Goal: Task Accomplishment & Management: Manage account settings

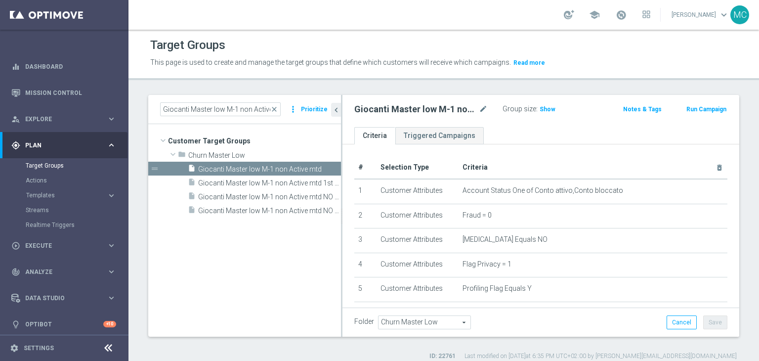
scroll to position [40, 0]
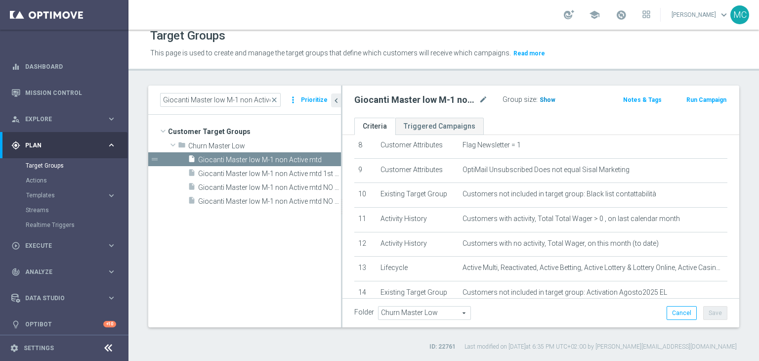
click at [541, 101] on span "Show" at bounding box center [547, 99] width 16 height 7
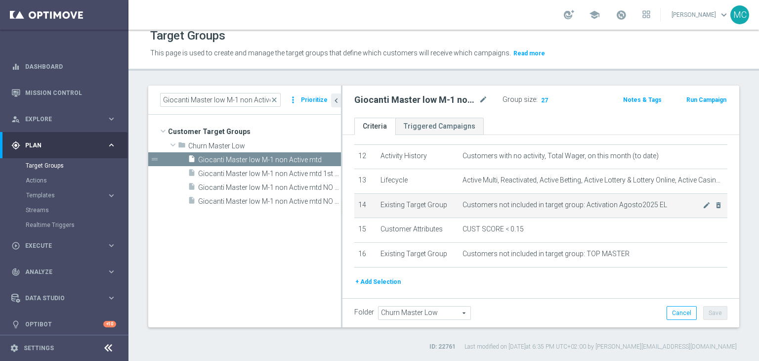
scroll to position [267, 0]
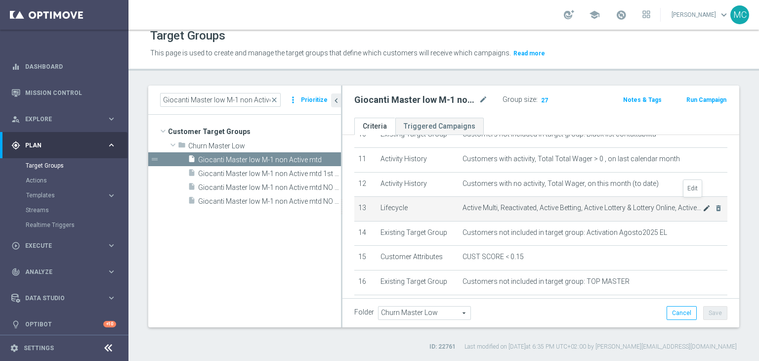
click at [702, 204] on icon "mode_edit" at bounding box center [706, 208] width 8 height 8
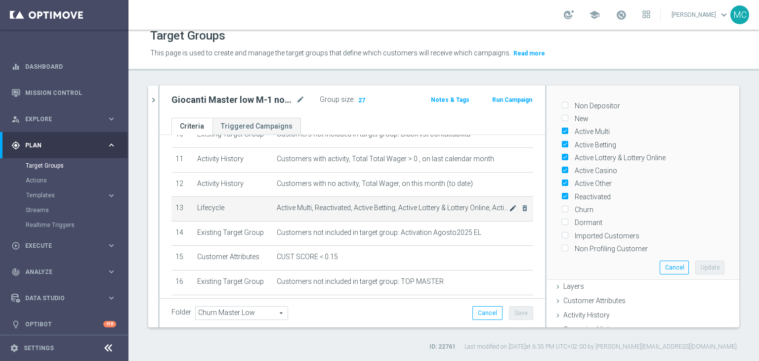
scroll to position [38, 0]
click at [573, 207] on label "Churn" at bounding box center [582, 211] width 22 height 9
click at [567, 208] on input "Churn" at bounding box center [564, 211] width 6 height 6
checkbox input "true"
click at [695, 262] on button "Update" at bounding box center [709, 269] width 29 height 14
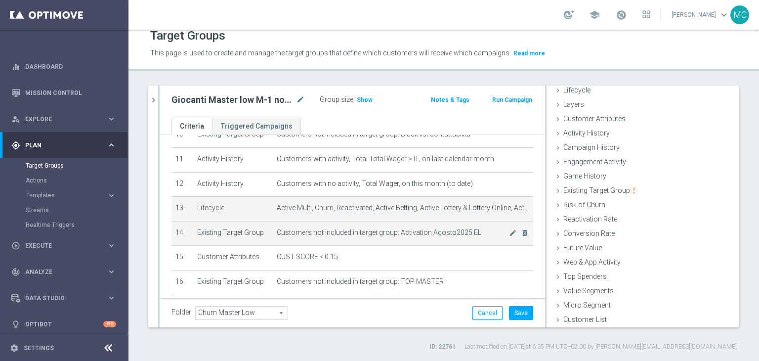
scroll to position [283, 0]
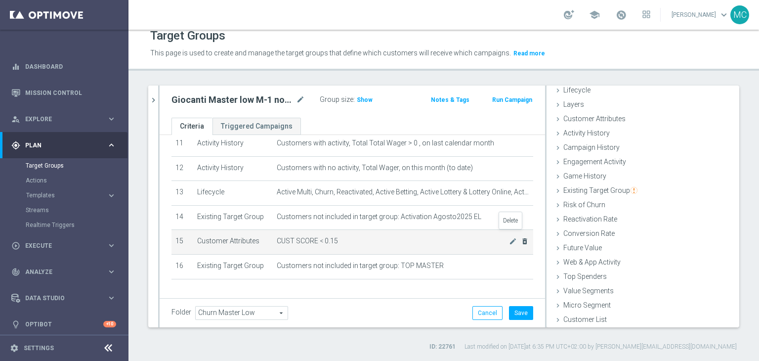
click at [521, 237] on icon "delete_forever" at bounding box center [525, 241] width 8 height 8
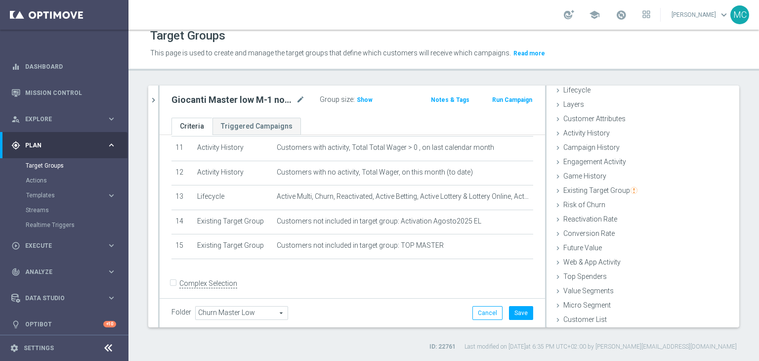
click at [362, 93] on div "Group size : Show" at bounding box center [367, 99] width 95 height 12
click at [362, 96] on span "Show" at bounding box center [365, 99] width 16 height 7
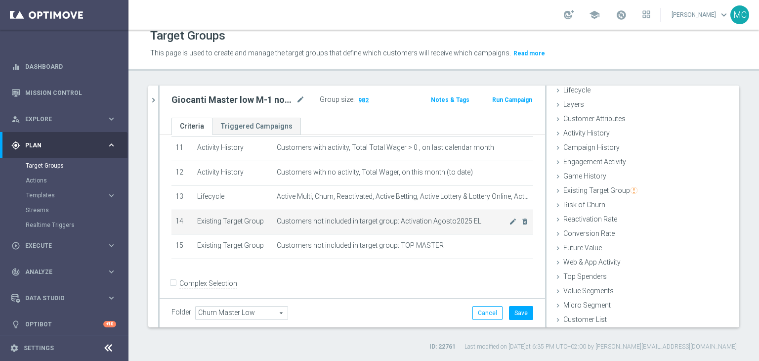
click at [371, 217] on span "Customers not included in target group: Activation Agosto2025 EL" at bounding box center [393, 221] width 232 height 8
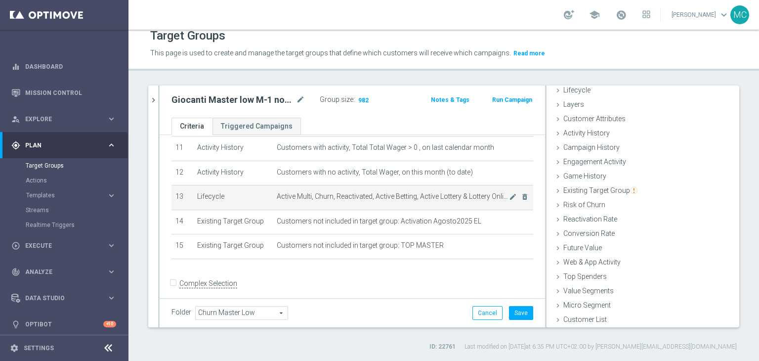
click at [371, 200] on td "Active Multi, Churn, Reactivated, Active Betting, Active Lottery & Lottery Onli…" at bounding box center [403, 197] width 260 height 25
click at [372, 192] on span "Active Multi, Churn, Reactivated, Active Betting, Active Lottery & Lottery Onli…" at bounding box center [393, 196] width 232 height 8
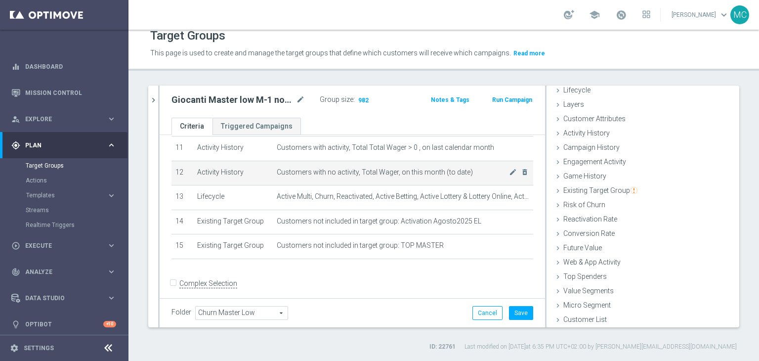
click at [369, 168] on span "Customers with no activity, Total Wager, on this month (to date)" at bounding box center [393, 172] width 232 height 8
click at [368, 168] on span "Customers with no activity, Total Wager, on this month (to date)" at bounding box center [393, 172] width 232 height 8
